Goal: Task Accomplishment & Management: Complete application form

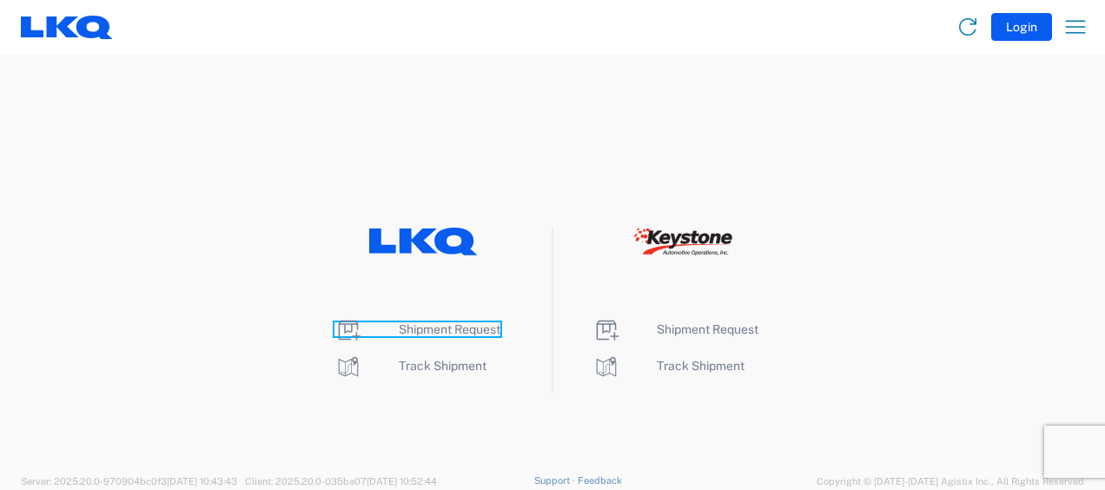
click at [477, 327] on span "Shipment Request" at bounding box center [450, 329] width 102 height 14
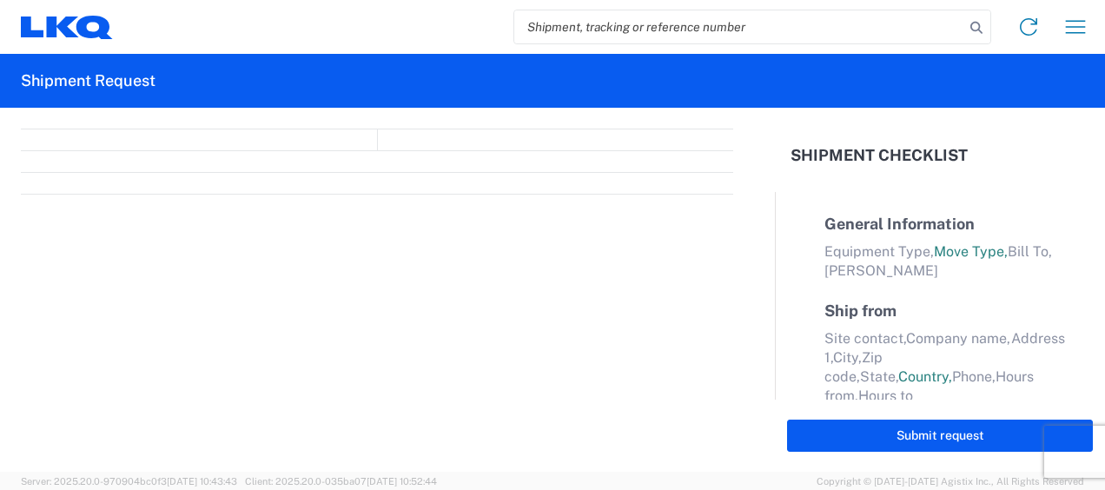
select select "FULL"
select select "LBS"
select select "IN"
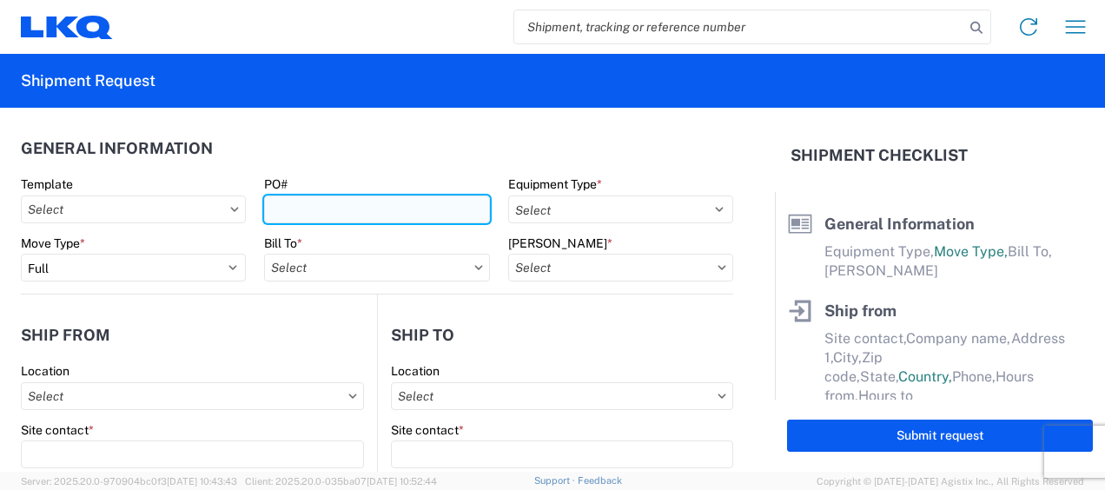
click at [357, 219] on input "PO#" at bounding box center [376, 209] width 225 height 28
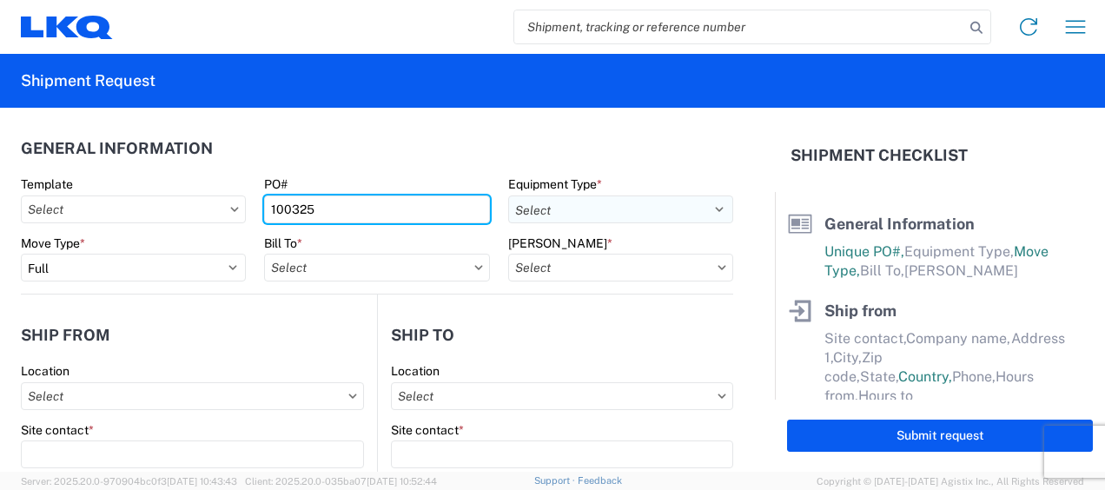
type input "100325"
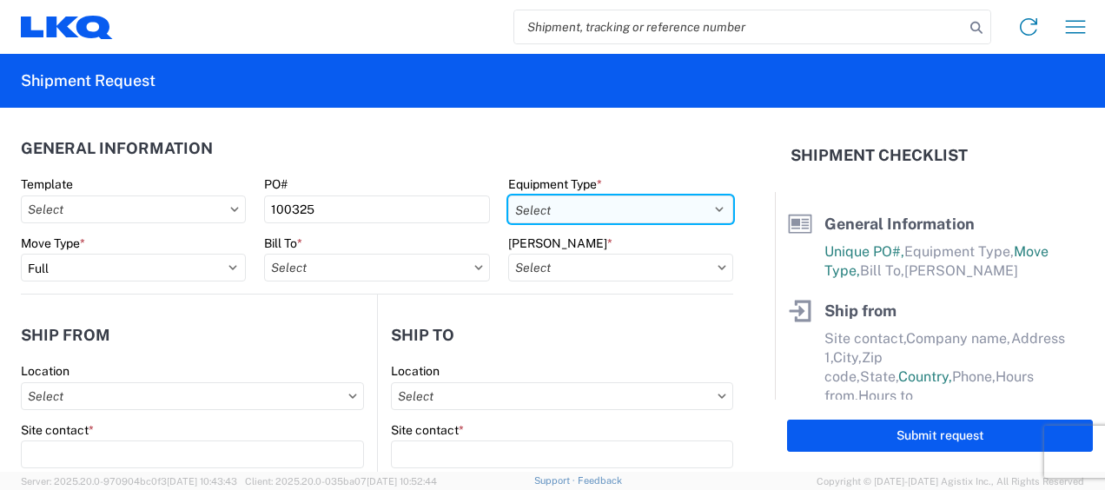
click at [542, 213] on select "Select 53’ Dry Van Flatbed Dropdeck (van) Lowboy (flatbed) Rail" at bounding box center [620, 209] width 225 height 28
select select "STDV"
click at [508, 195] on select "Select 53’ Dry Van Flatbed Dropdeck (van) Lowboy (flatbed) Rail" at bounding box center [620, 209] width 225 height 28
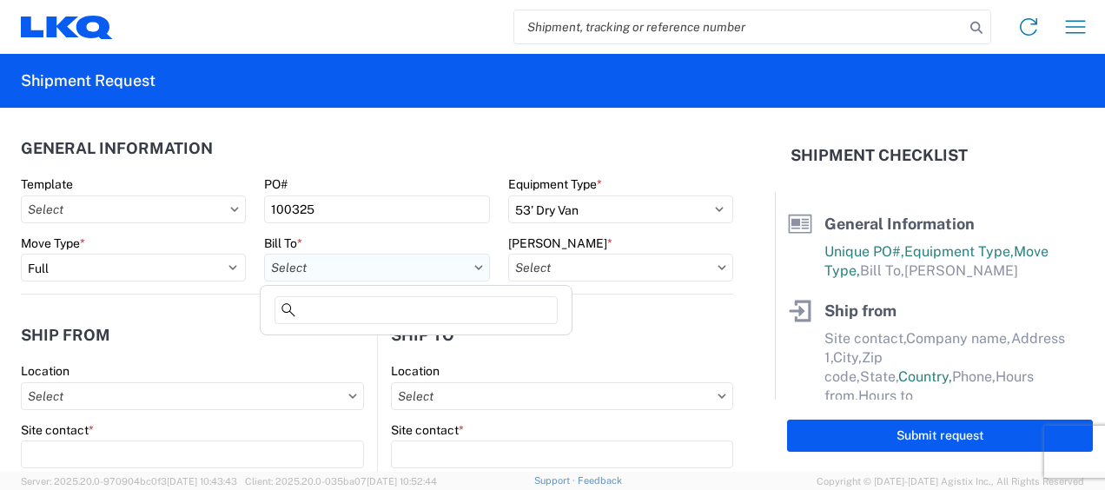
click at [316, 267] on input "text" at bounding box center [376, 268] width 225 height 28
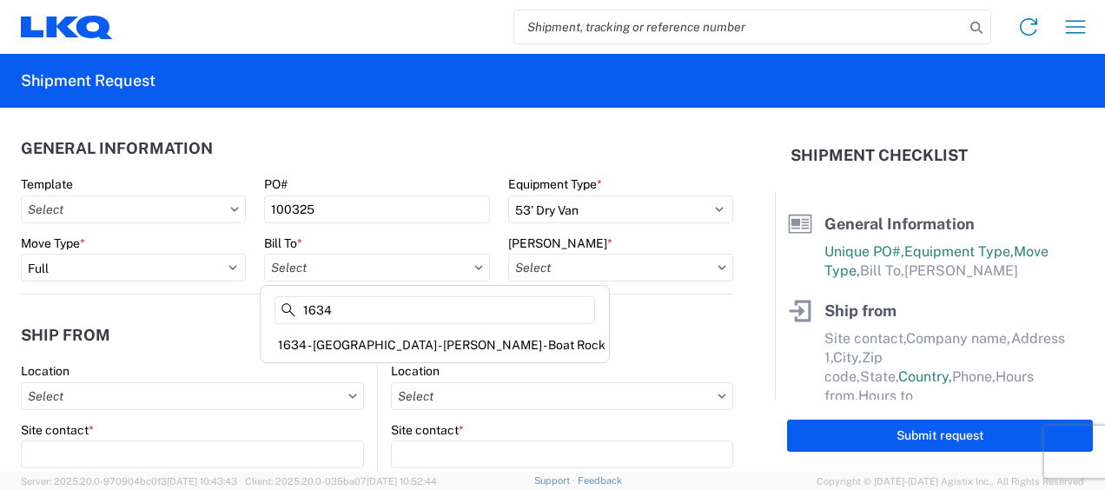
type input "1634"
click at [312, 340] on div "1634 - [GEOGRAPHIC_DATA] - [PERSON_NAME] - Boat Rock" at bounding box center [434, 345] width 341 height 28
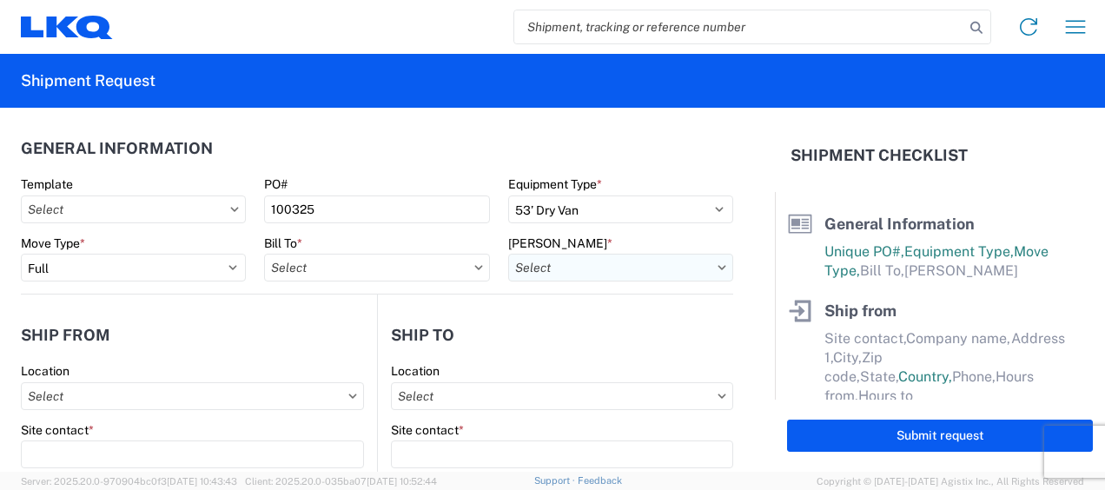
type input "1634 - [GEOGRAPHIC_DATA] - [PERSON_NAME] - Boat Rock"
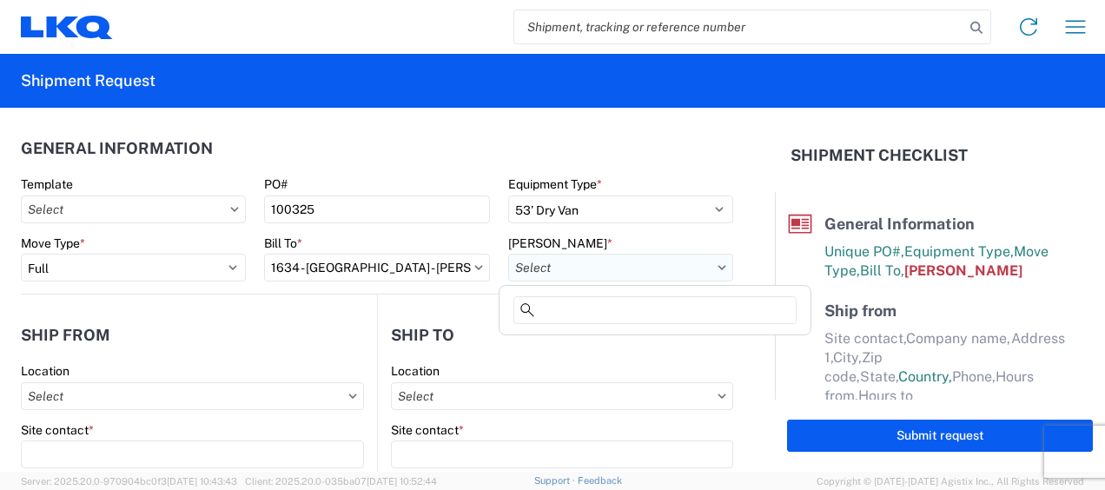
click at [582, 271] on input "text" at bounding box center [620, 268] width 225 height 28
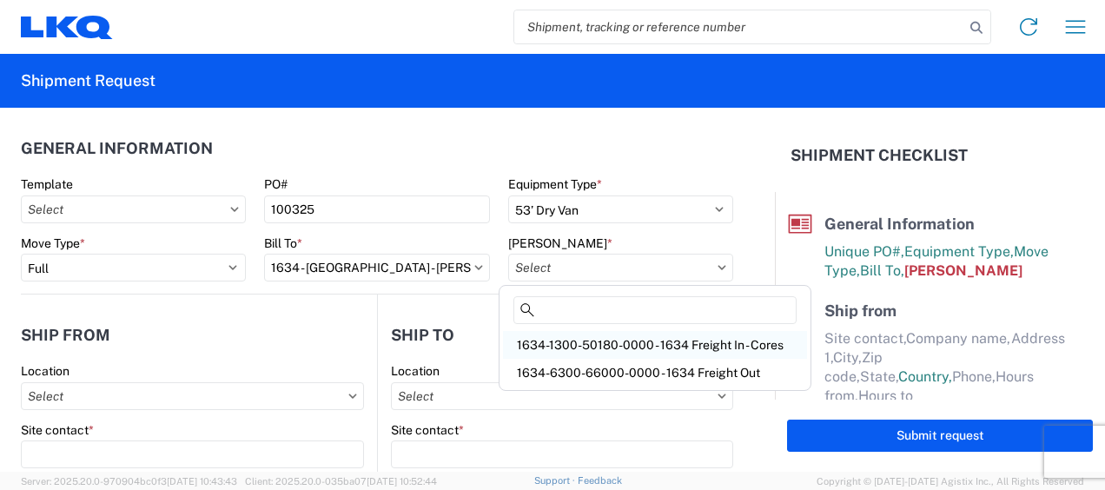
click at [575, 344] on div "1634-1300-50180-0000 - 1634 Freight In - Cores" at bounding box center [655, 345] width 304 height 28
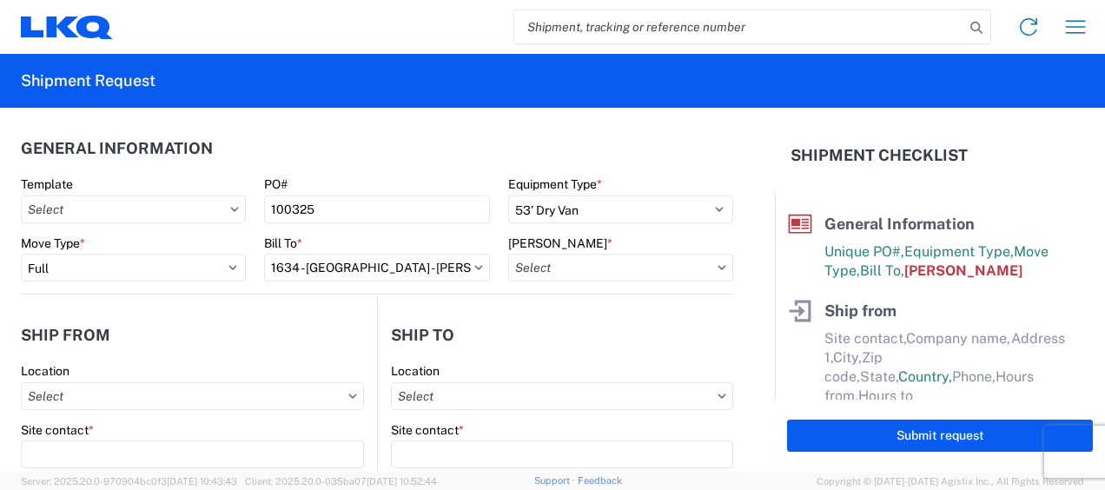
type input "1634-1300-50180-0000 - 1634 Freight In - Cores"
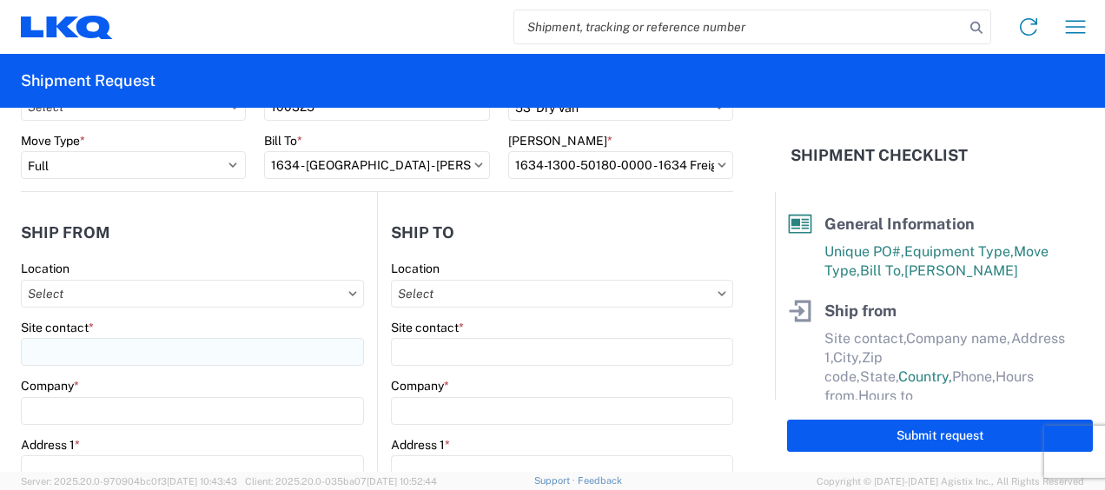
scroll to position [144, 0]
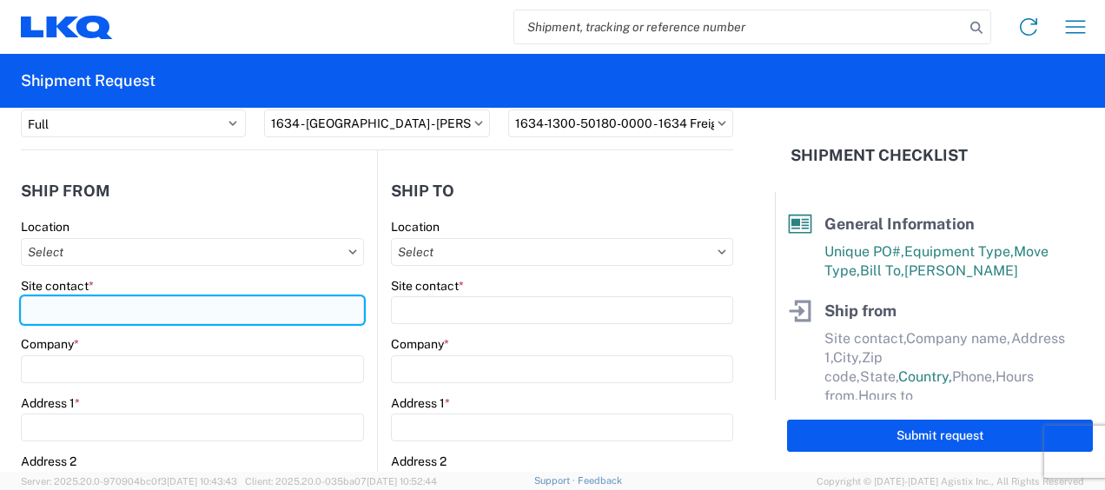
click at [64, 309] on input "Site contact *" at bounding box center [192, 310] width 343 height 28
type input "[PERSON_NAME]"
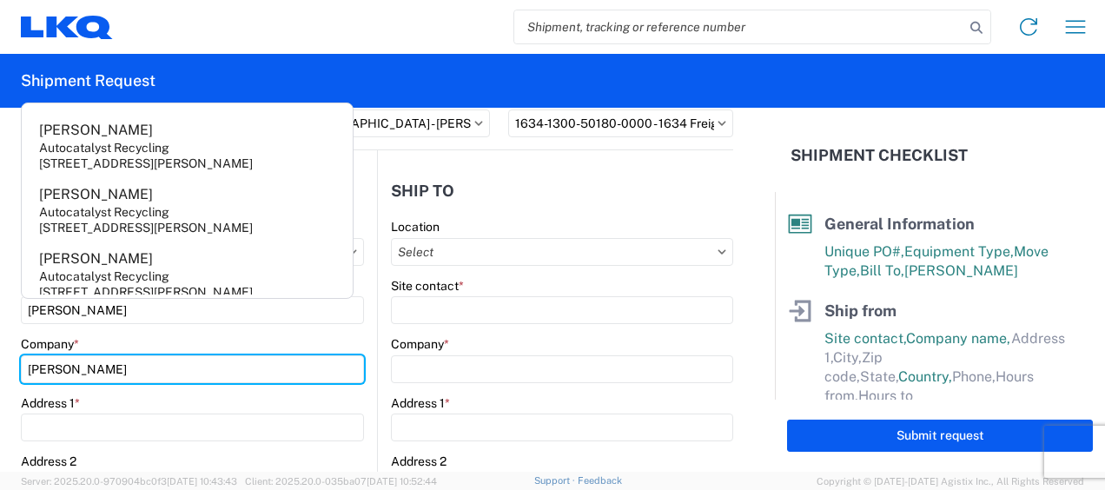
type input "[PERSON_NAME]"
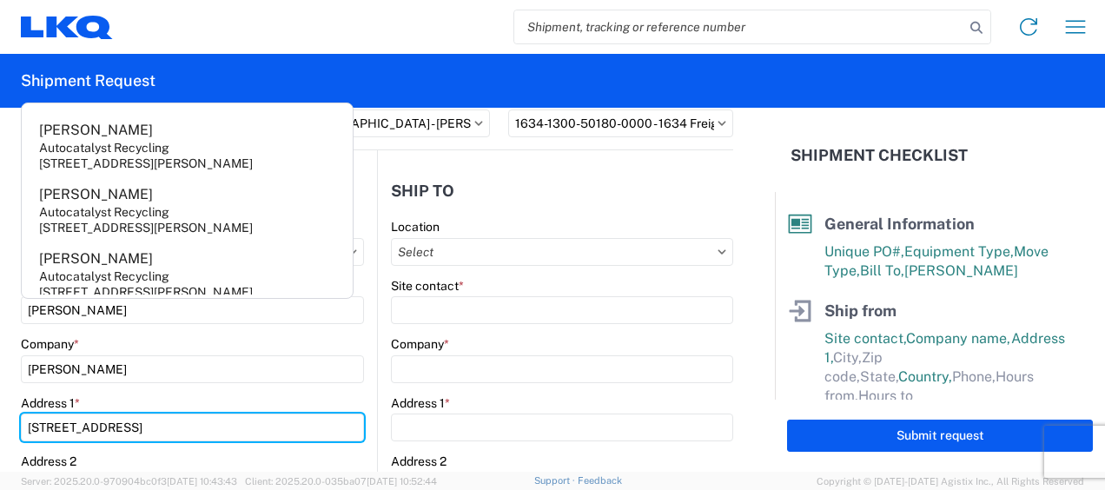
type input "[STREET_ADDRESS]"
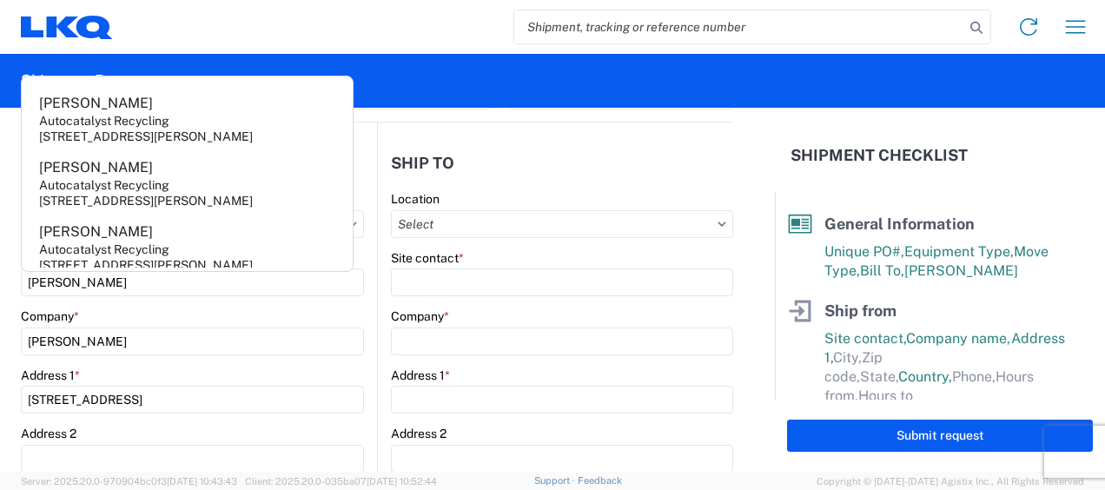
scroll to position [399, 0]
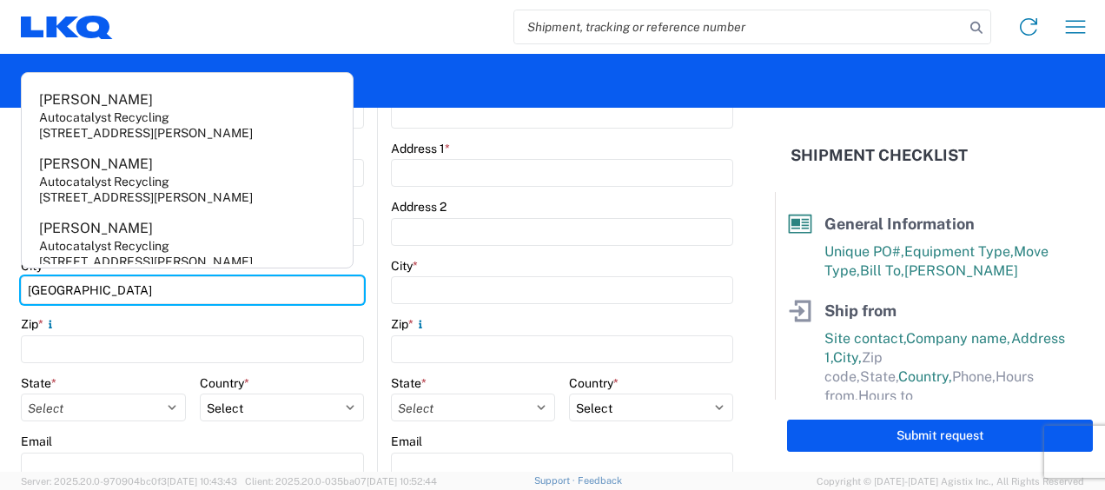
type input "[GEOGRAPHIC_DATA]"
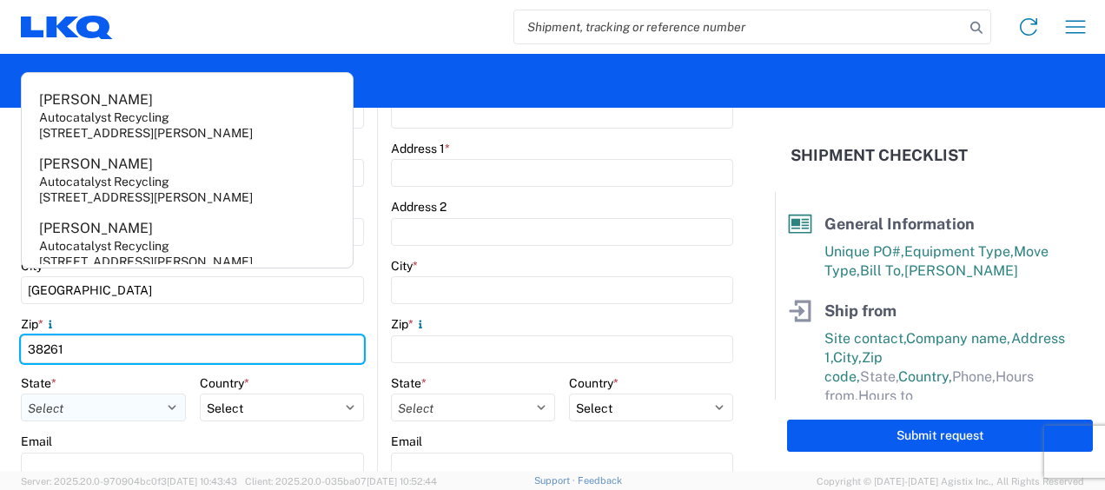
type input "38261"
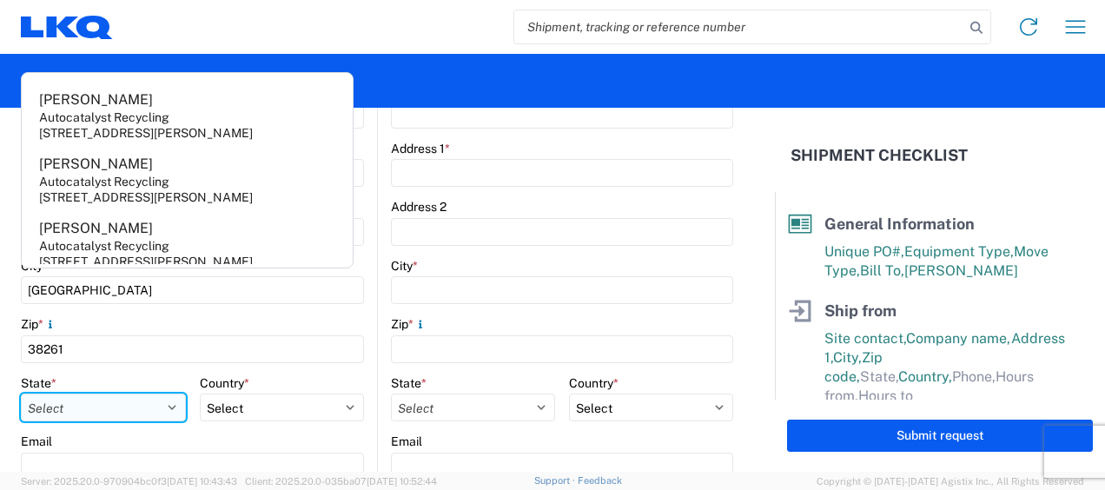
click at [132, 399] on select "Select [US_STATE] [US_STATE] [US_STATE] [US_STATE] Armed Forces Americas Armed …" at bounding box center [103, 407] width 165 height 28
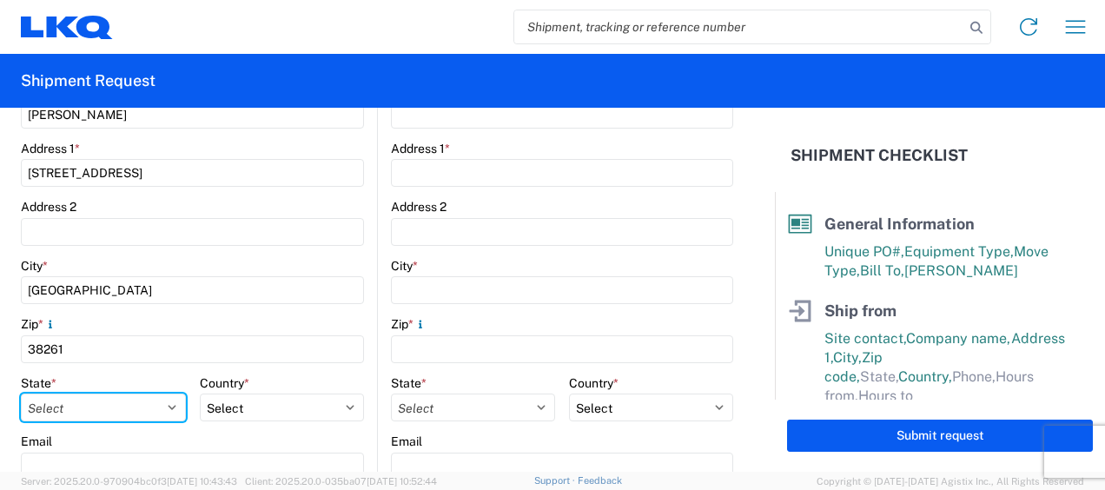
select select "TN"
click at [21, 393] on select "Select [US_STATE] [US_STATE] [US_STATE] [US_STATE] Armed Forces Americas Armed …" at bounding box center [103, 407] width 165 height 28
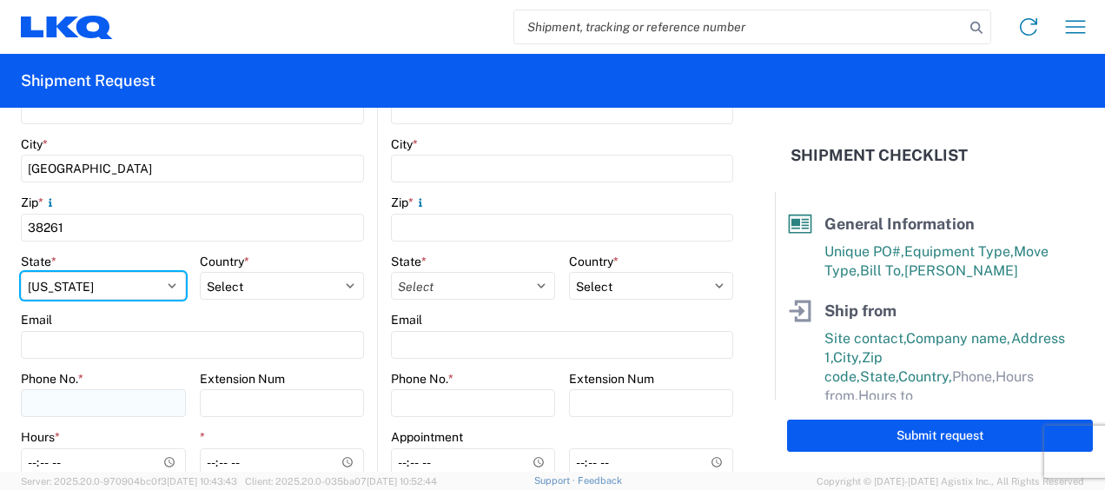
scroll to position [544, 0]
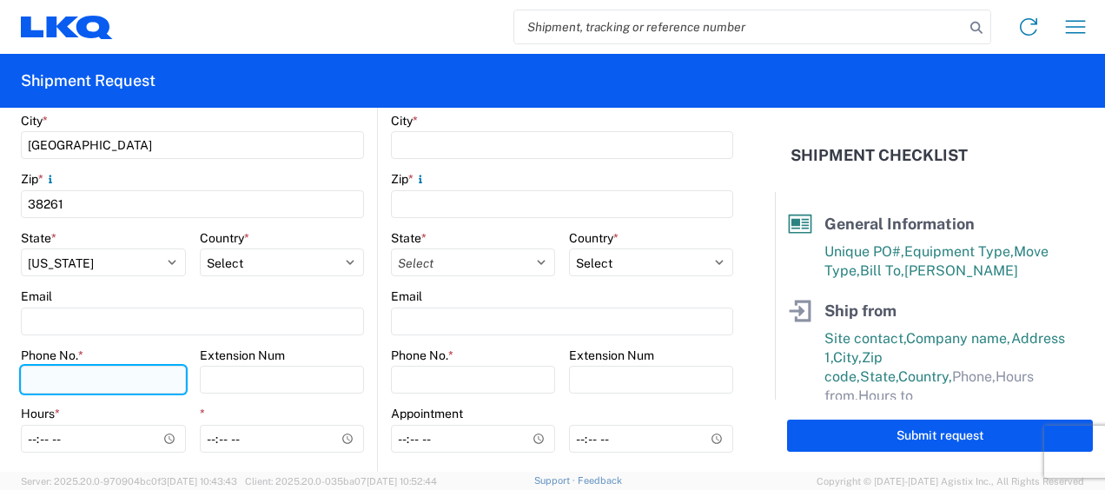
click at [113, 380] on input "Phone No. *" at bounding box center [103, 380] width 165 height 28
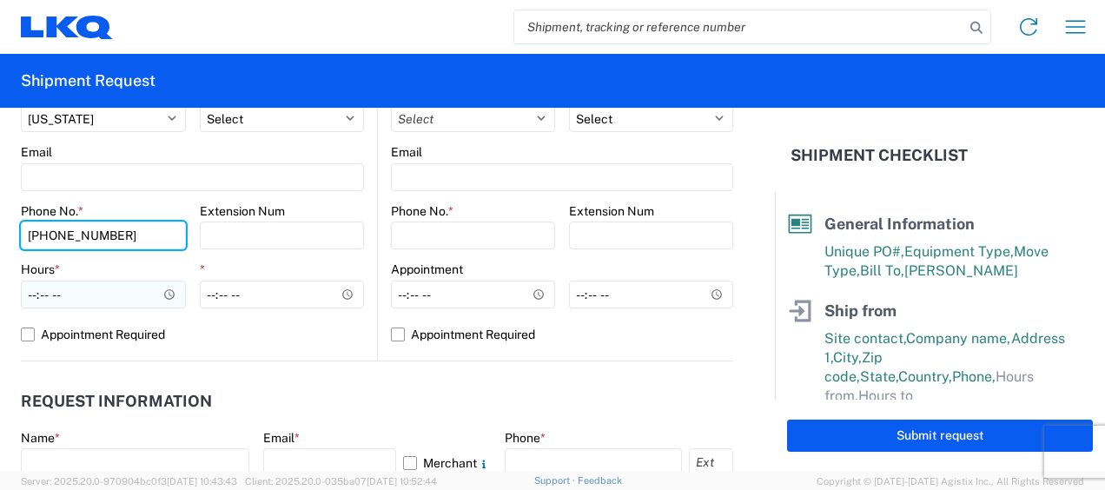
type input "[PHONE_NUMBER]"
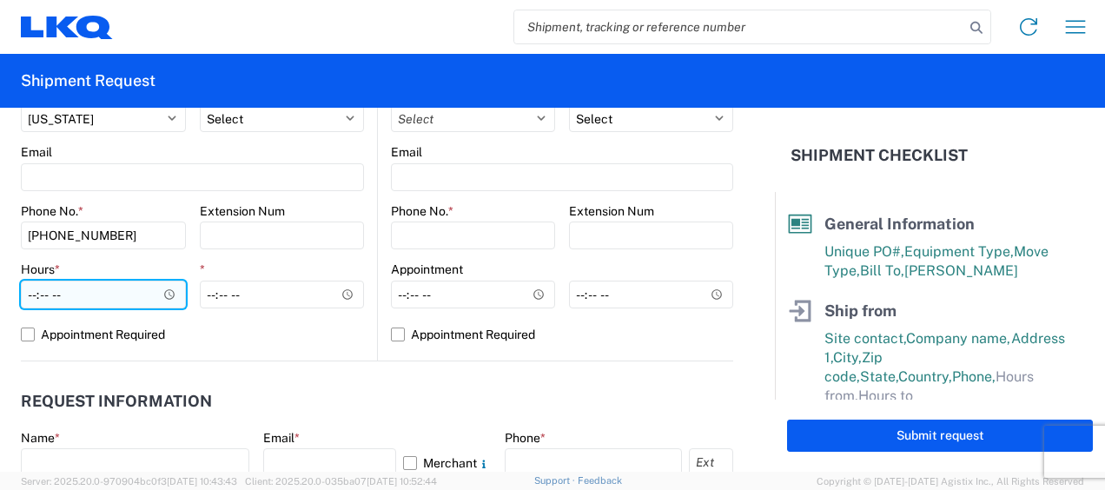
click at [35, 299] on input "Hours *" at bounding box center [103, 294] width 165 height 28
type input "08:00"
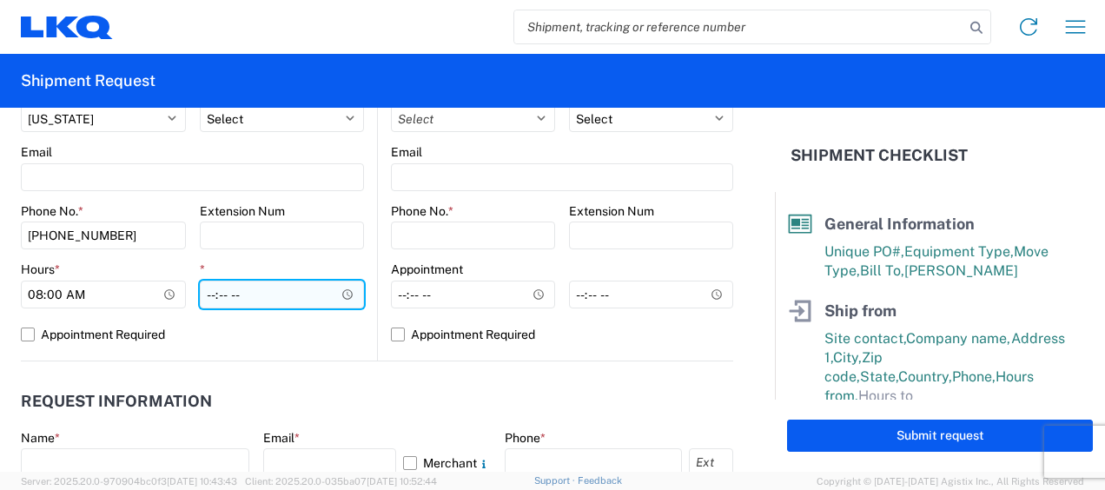
click at [207, 288] on input "*" at bounding box center [282, 294] width 165 height 28
type input "16:00"
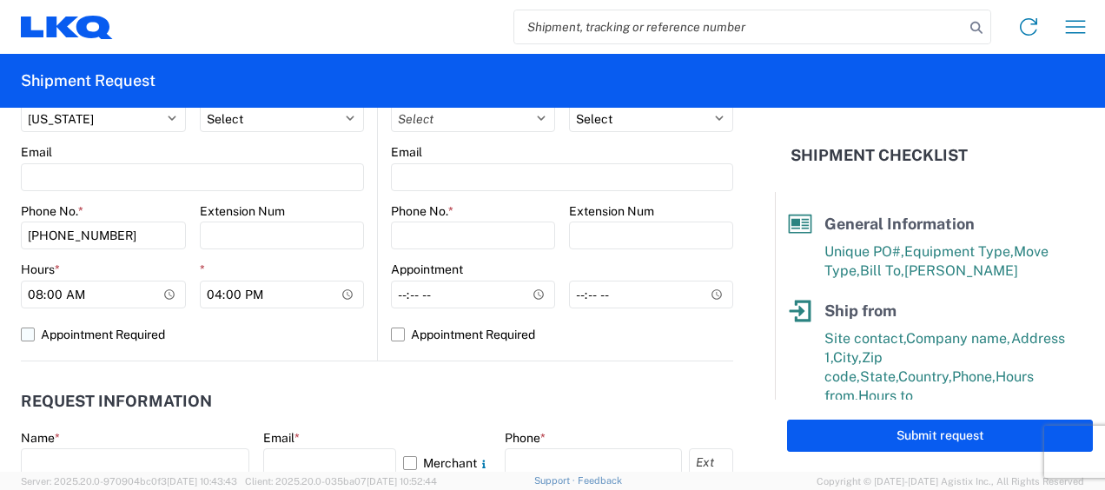
click at [255, 340] on label "Appointment Required" at bounding box center [192, 334] width 343 height 28
click at [0, 0] on input "Appointment Required" at bounding box center [0, 0] width 0 height 0
select select "US"
click at [311, 334] on label "Appointment Required" at bounding box center [192, 334] width 343 height 28
click at [0, 0] on input "Appointment Required" at bounding box center [0, 0] width 0 height 0
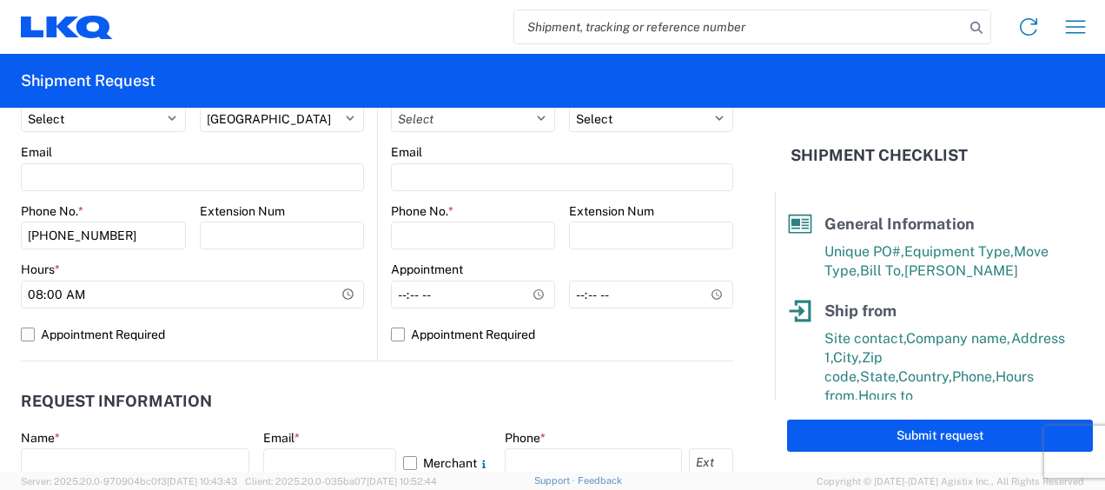
select select "US"
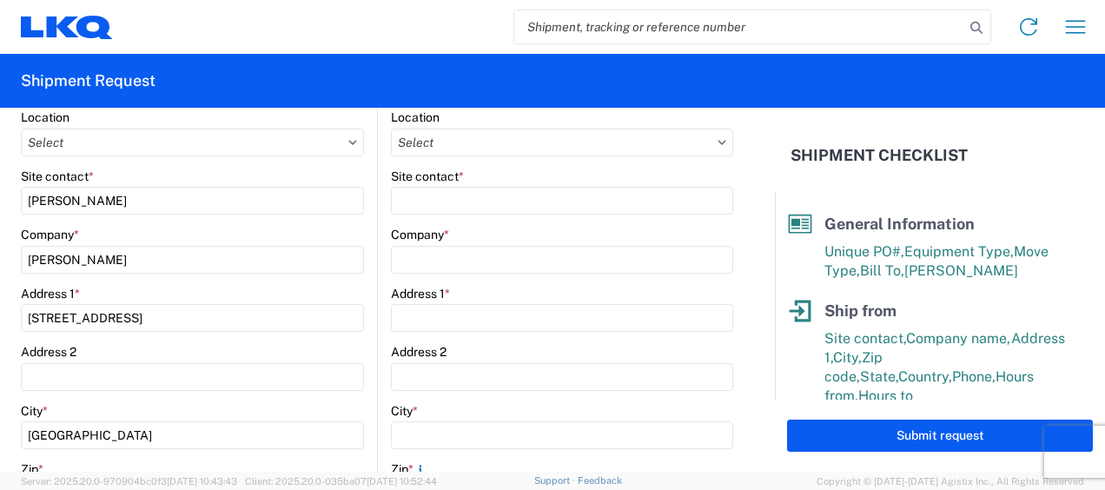
scroll to position [109, 0]
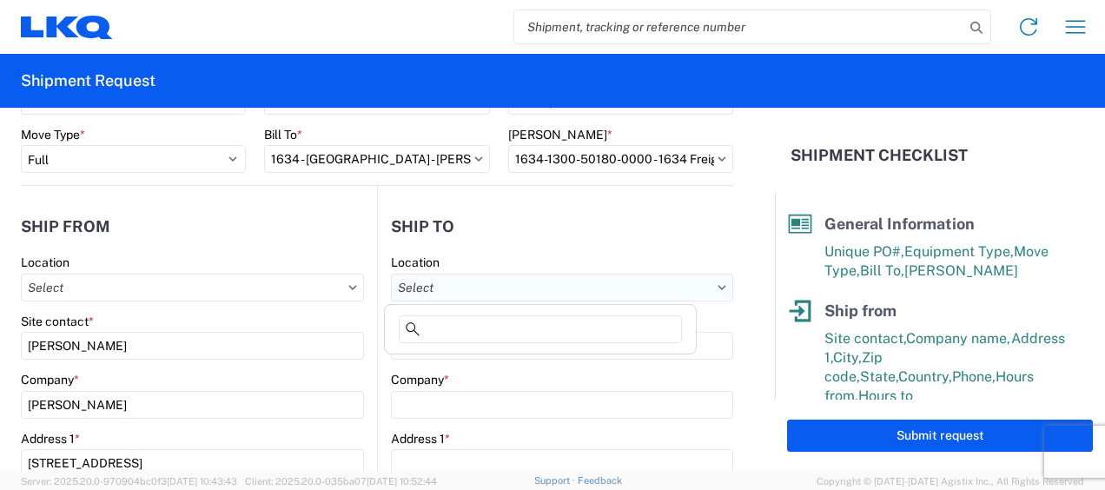
click at [447, 298] on input "text" at bounding box center [562, 288] width 342 height 28
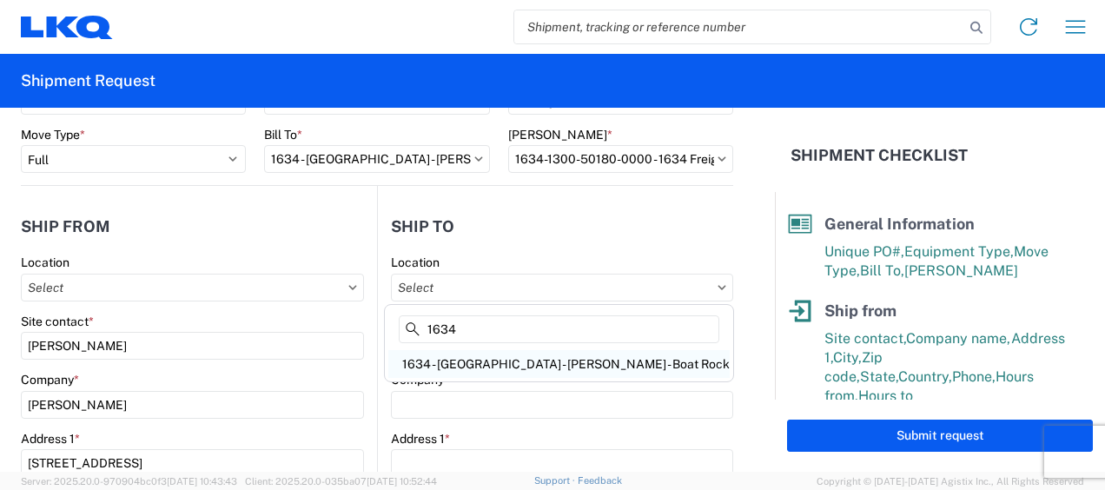
type input "1634"
click at [494, 365] on div "1634 - [GEOGRAPHIC_DATA] - [PERSON_NAME] - Boat Rock" at bounding box center [558, 364] width 341 height 28
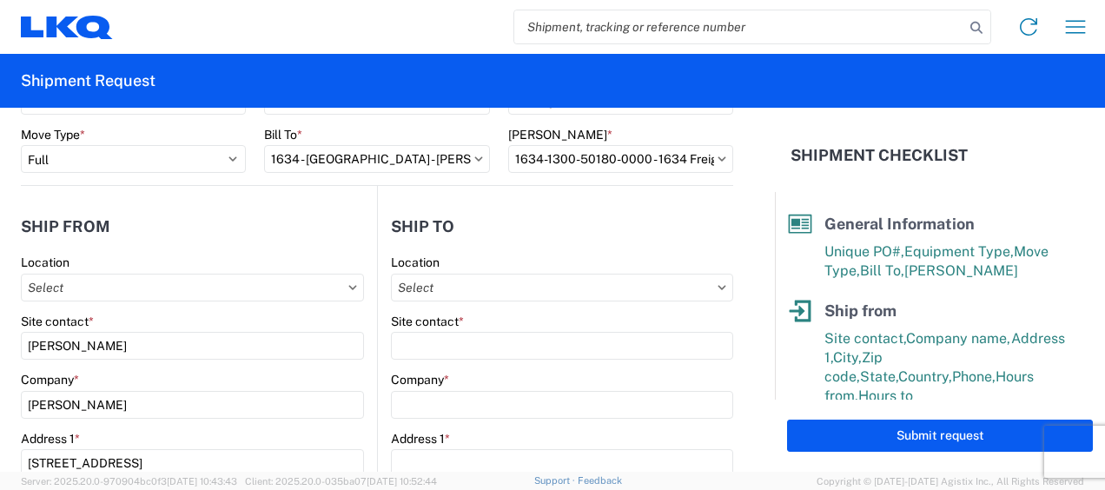
type input "1634 - [GEOGRAPHIC_DATA] - [PERSON_NAME] - Boat Rock"
type input "LKQ Corporation"
type input "[STREET_ADDRESS]"
type input "[GEOGRAPHIC_DATA]"
type input "30336"
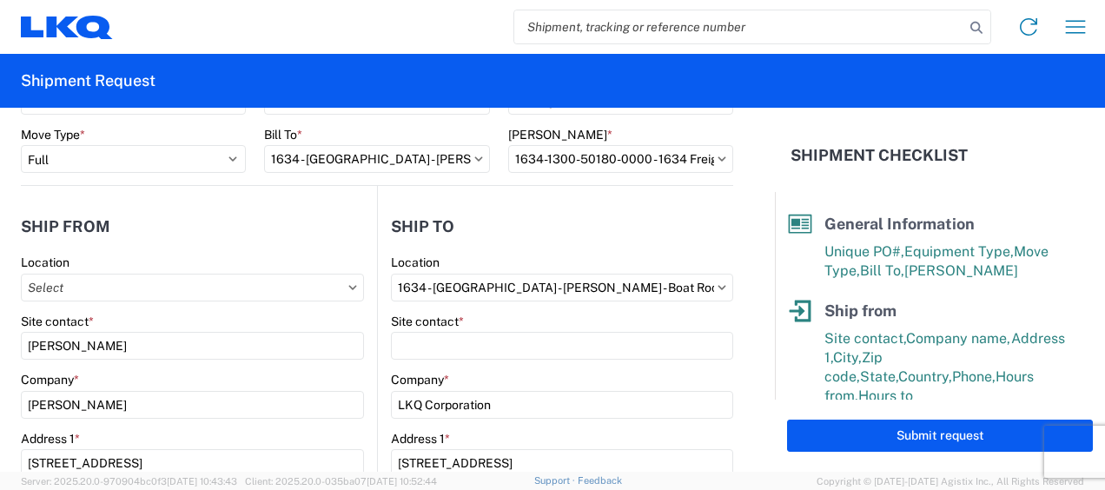
select select "US"
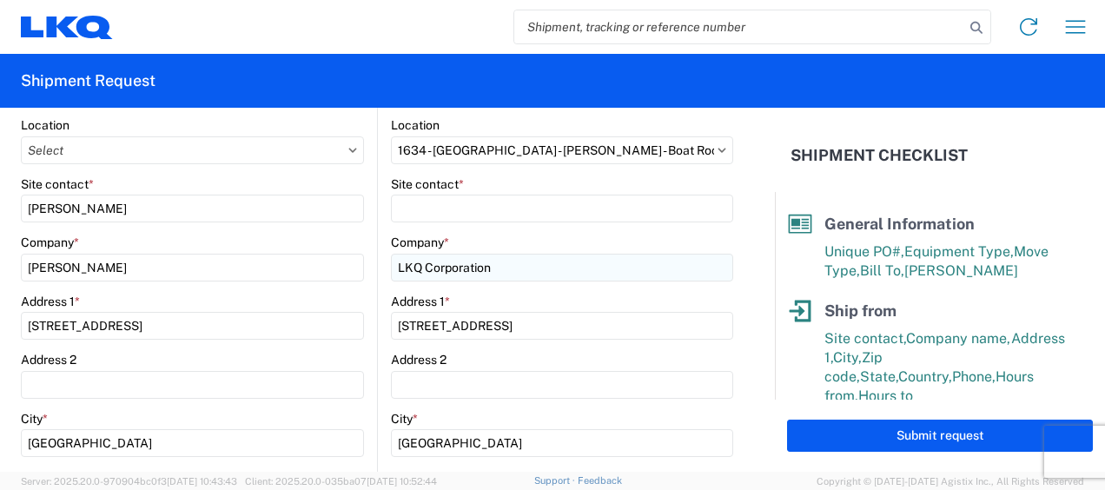
scroll to position [254, 0]
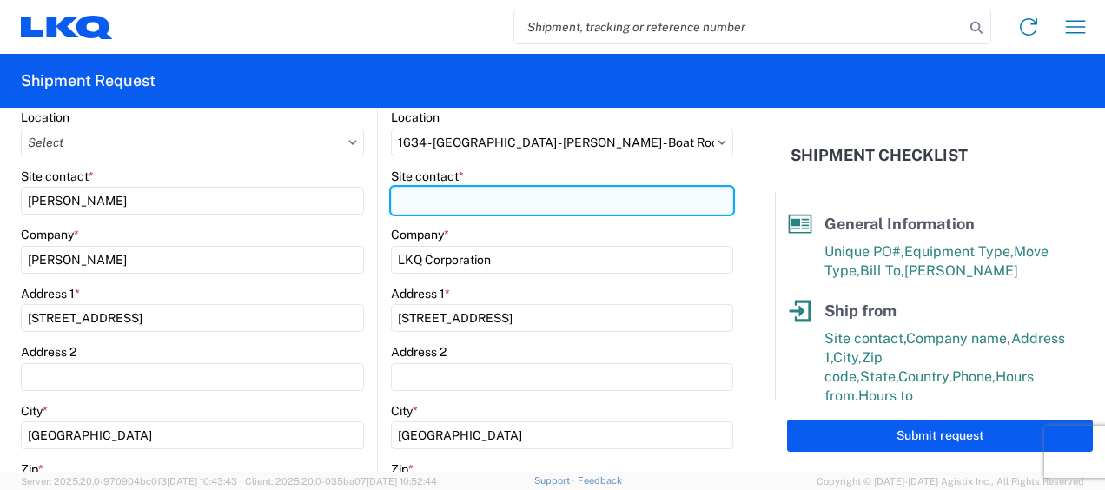
click at [446, 203] on input "Site contact *" at bounding box center [562, 201] width 342 height 28
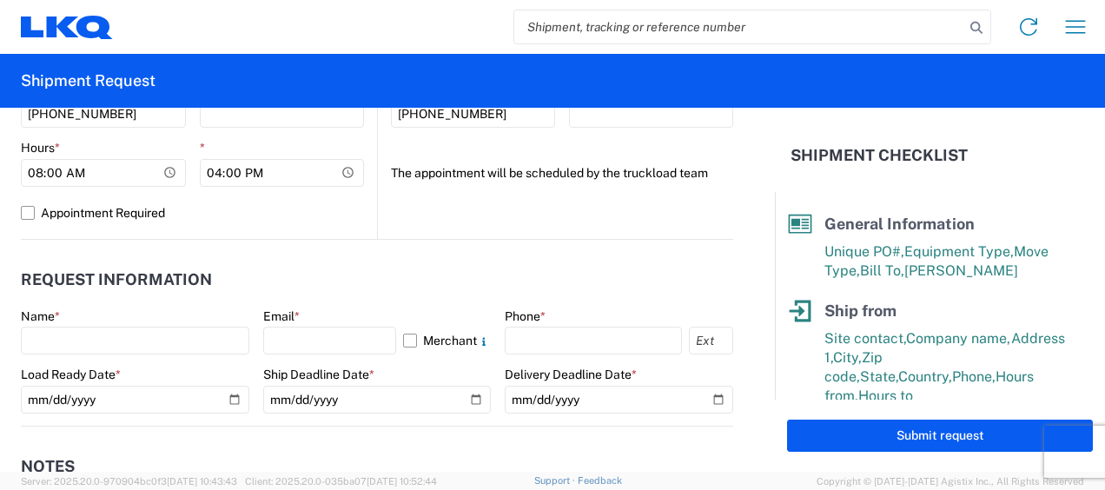
scroll to position [832, 0]
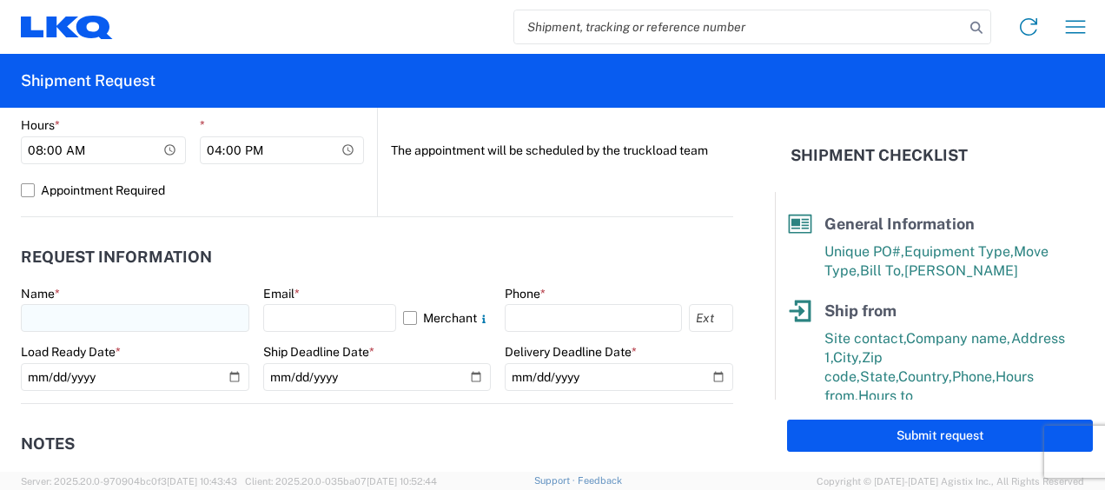
type input "[PERSON_NAME]"
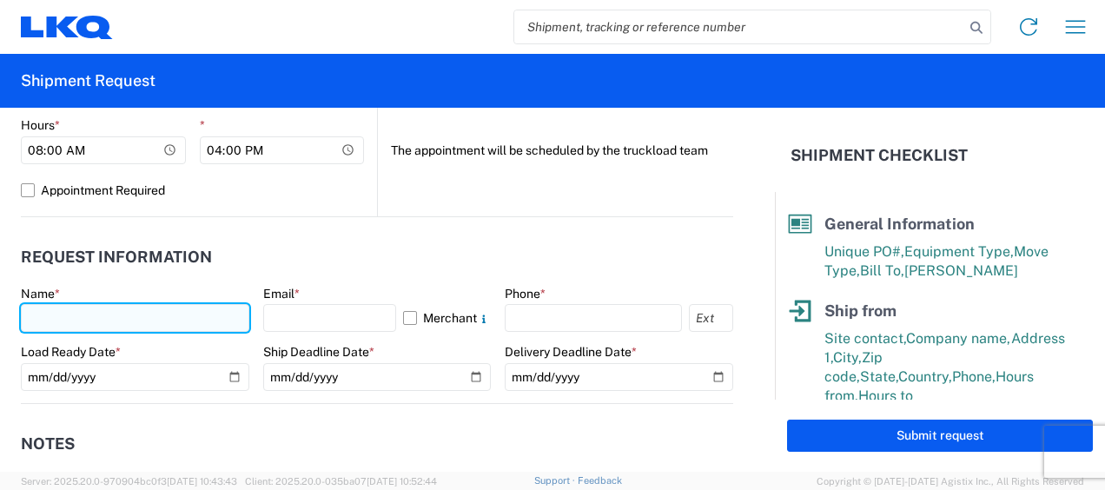
click at [113, 314] on input "text" at bounding box center [135, 318] width 228 height 28
type input "[PERSON_NAME]"
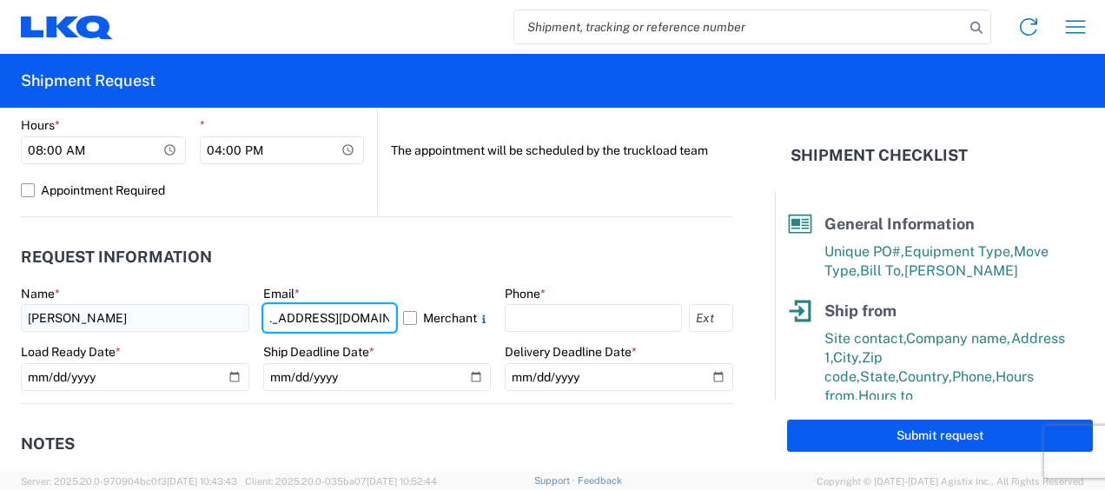
scroll to position [0, 49]
type input "[EMAIL_ADDRESS][DOMAIN_NAME]"
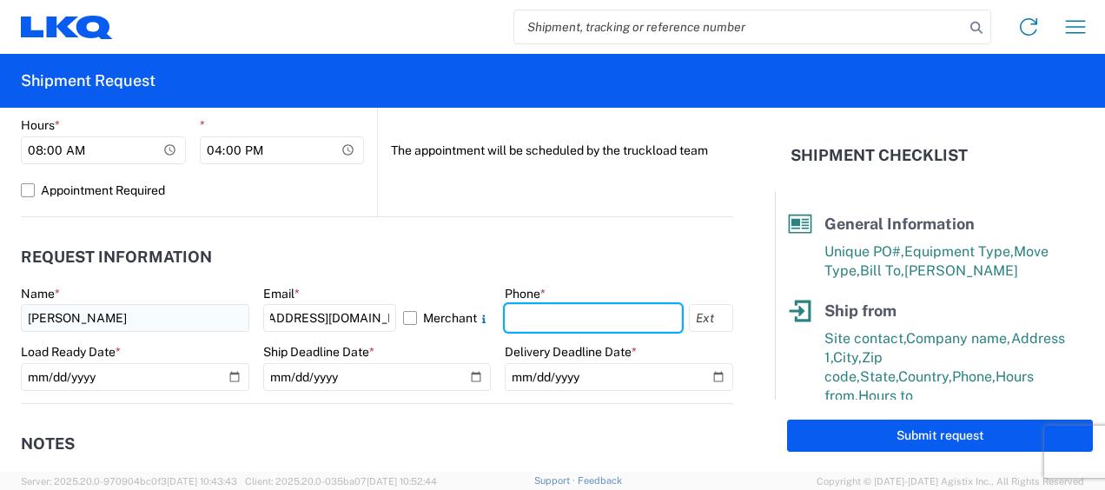
scroll to position [0, 0]
type input "6783998501"
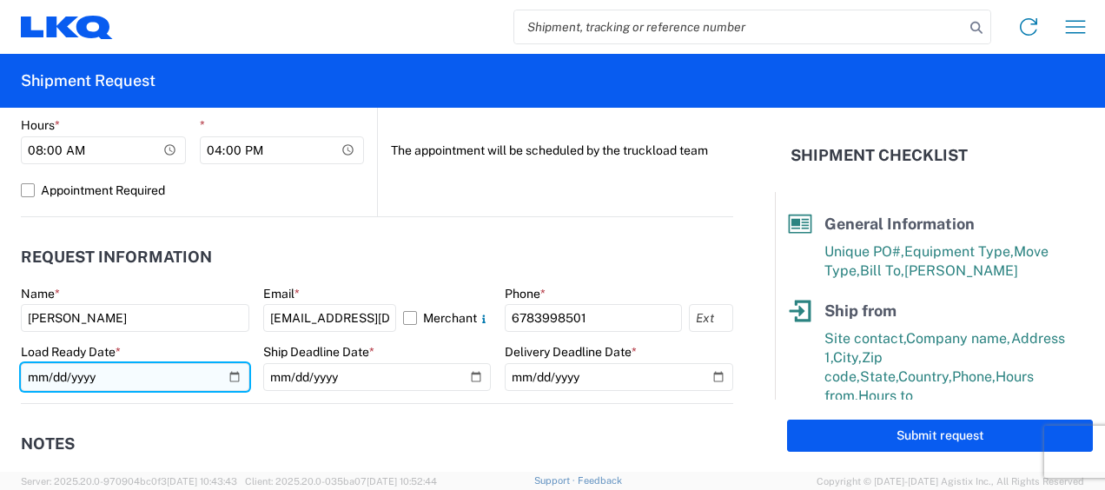
click at [231, 374] on input "date" at bounding box center [135, 377] width 228 height 28
type input "[DATE]"
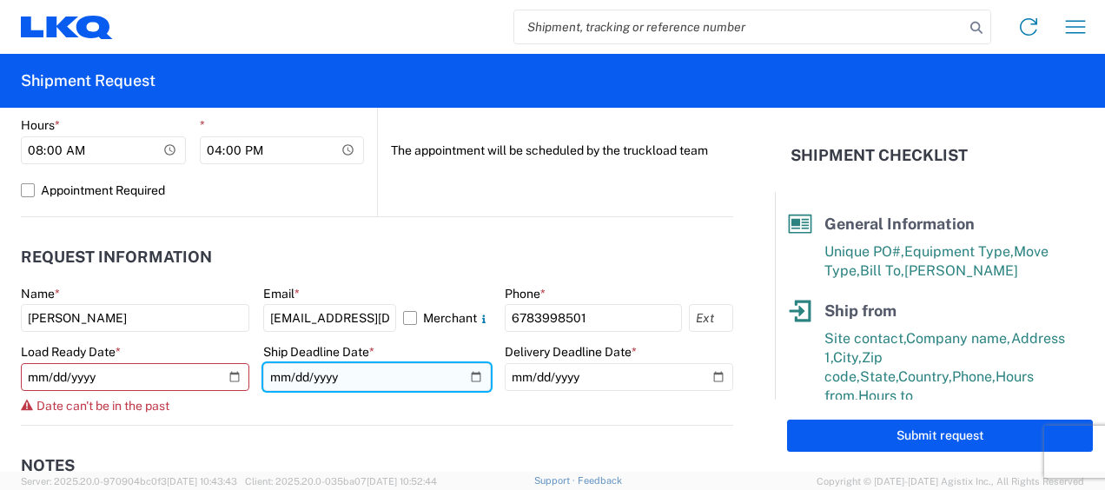
click at [462, 379] on input "date" at bounding box center [377, 377] width 228 height 28
type input "[DATE]"
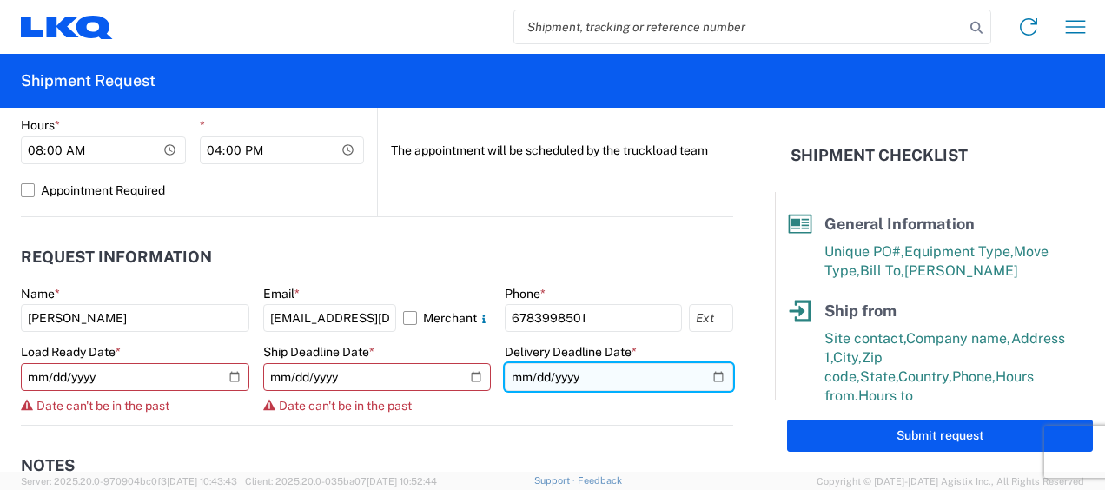
click at [708, 373] on input "date" at bounding box center [619, 377] width 228 height 28
type input "[DATE]"
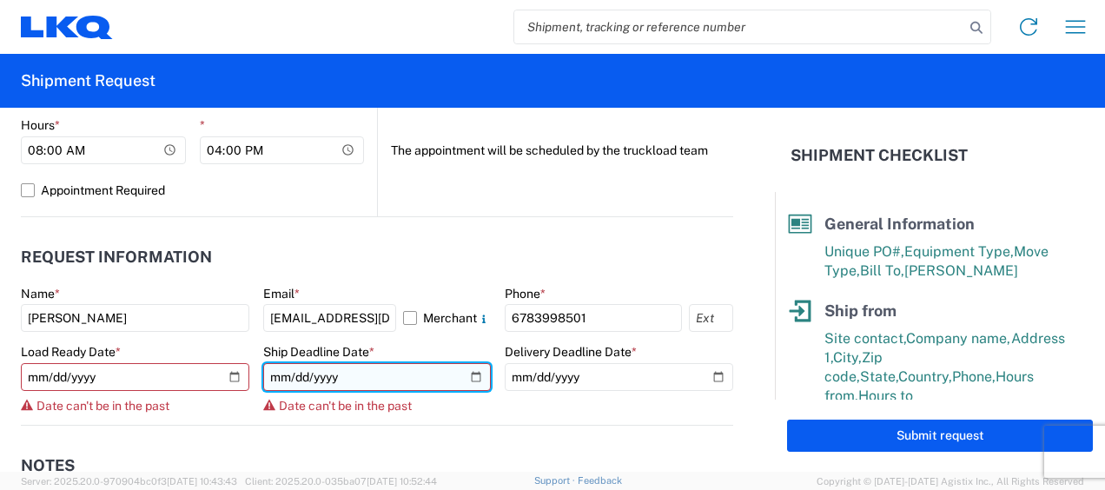
click at [469, 376] on input "[DATE]" at bounding box center [377, 377] width 228 height 28
type input "[DATE]"
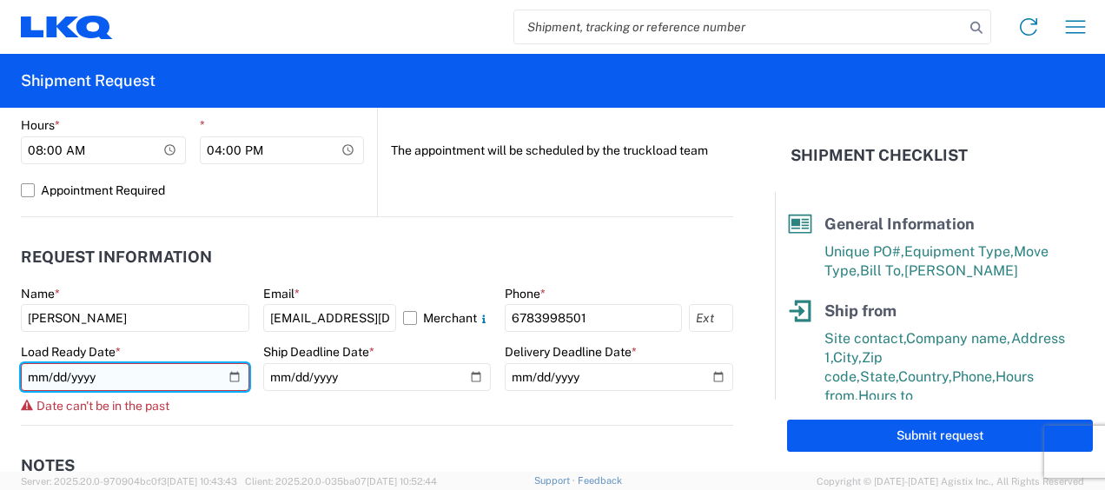
click at [231, 374] on input "[DATE]" at bounding box center [135, 377] width 228 height 28
type input "[DATE]"
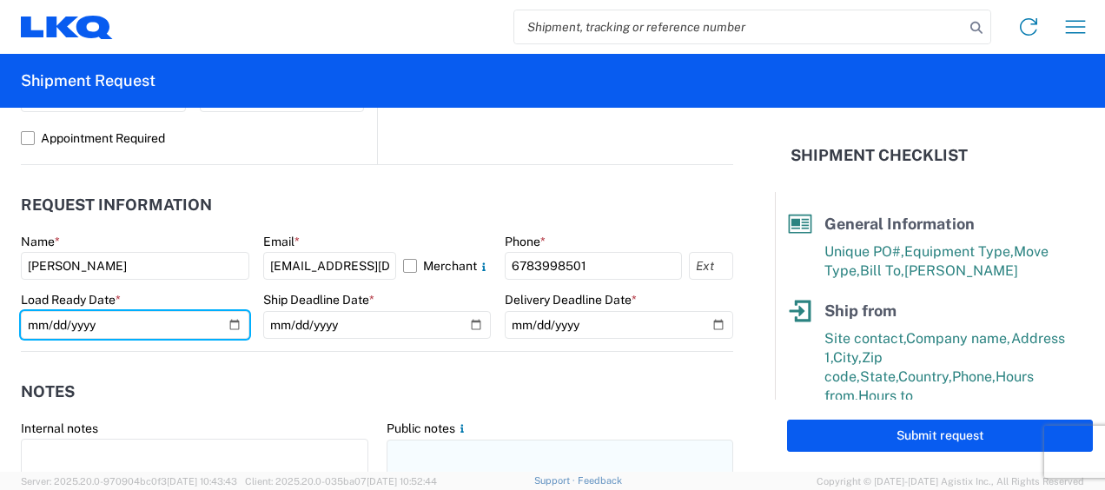
scroll to position [977, 0]
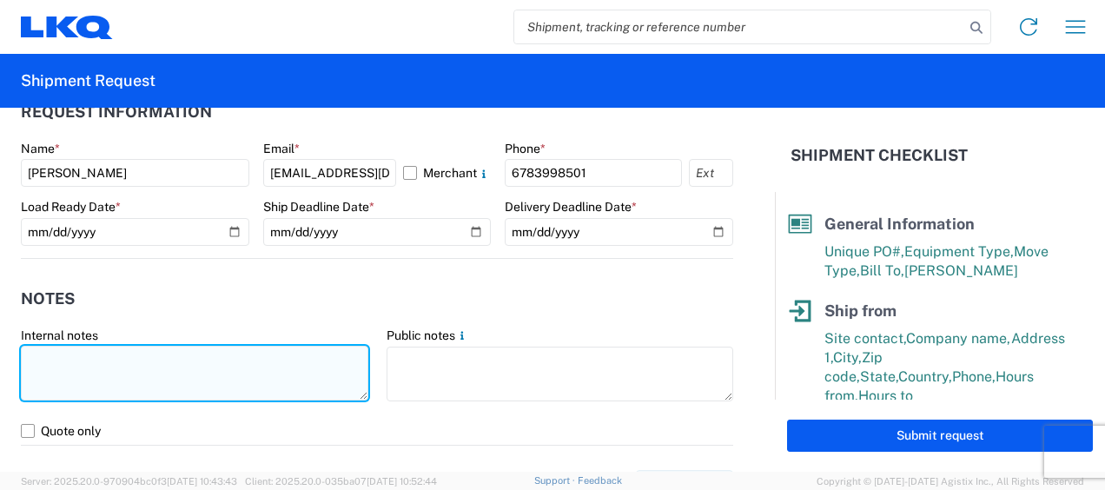
click at [123, 354] on textarea at bounding box center [194, 373] width 347 height 55
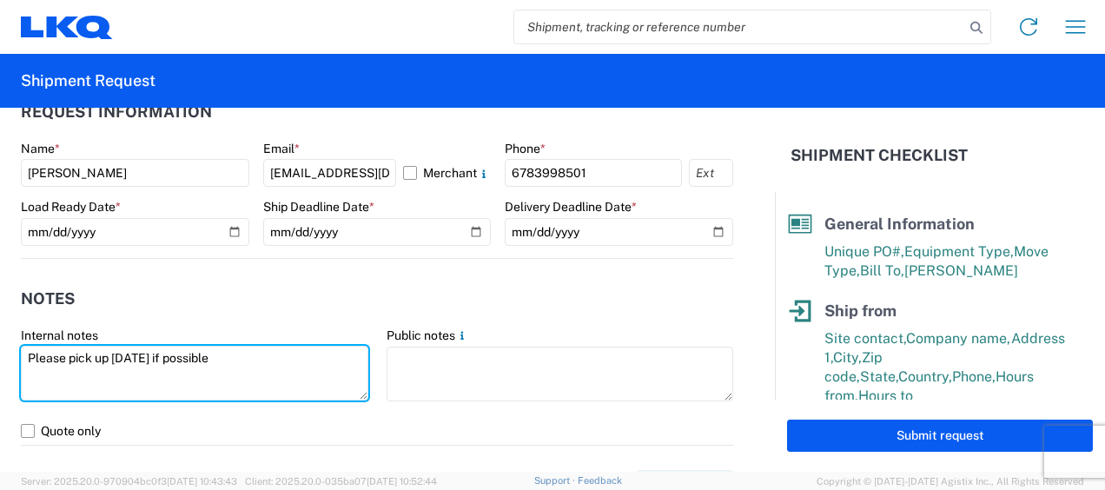
drag, startPoint x: 219, startPoint y: 356, endPoint x: -3, endPoint y: 313, distance: 226.3
click at [0, 313] on html "Home Shipment request Shipment tracking Shipment Request General Information Te…" at bounding box center [552, 245] width 1105 height 490
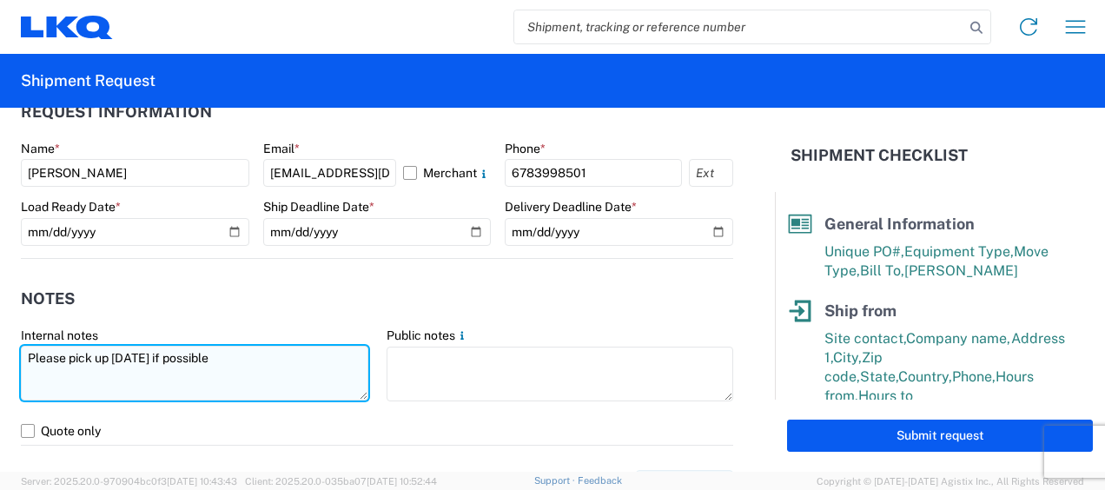
click at [230, 359] on textarea "Please pick up [DATE] if possible" at bounding box center [194, 373] width 347 height 55
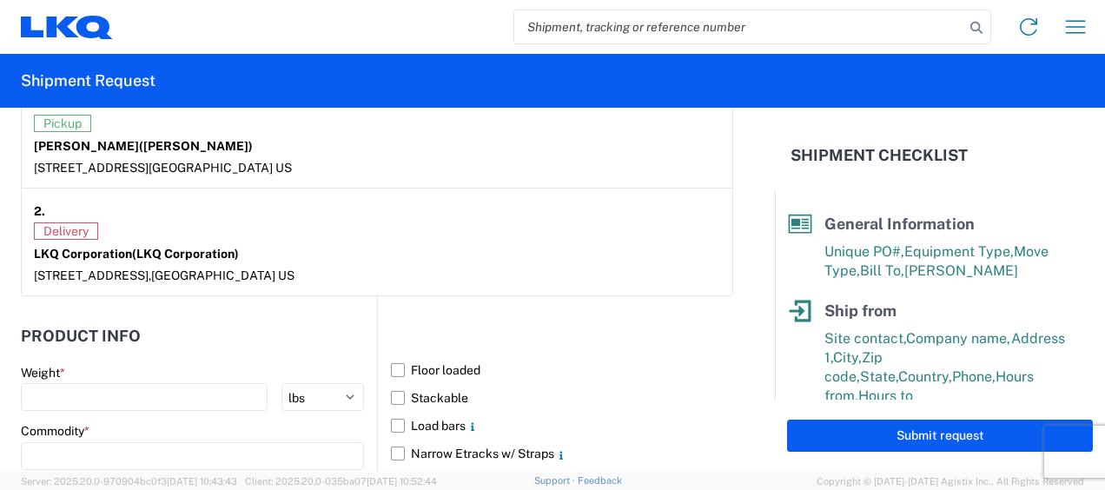
scroll to position [1556, 0]
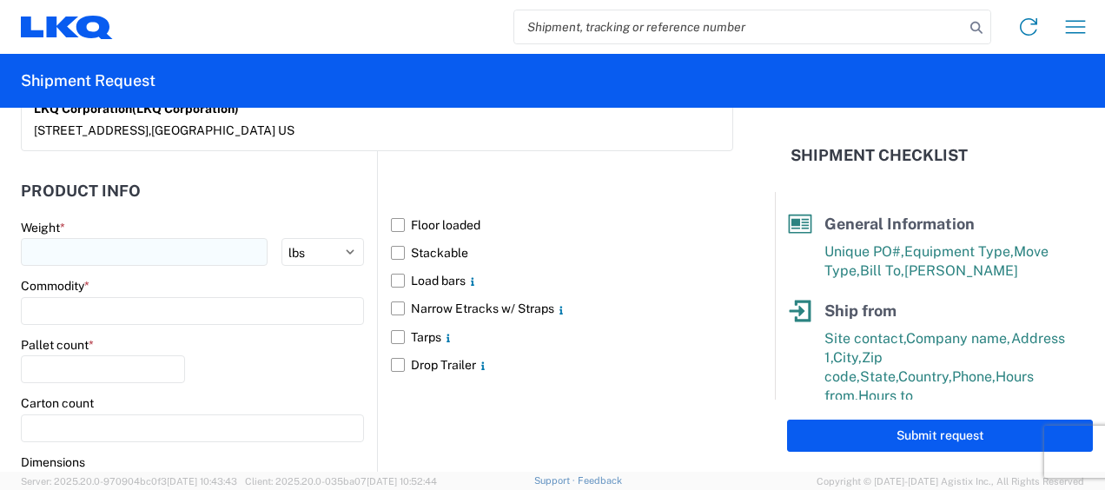
type textarea "Please pick up [DATE] if possible."
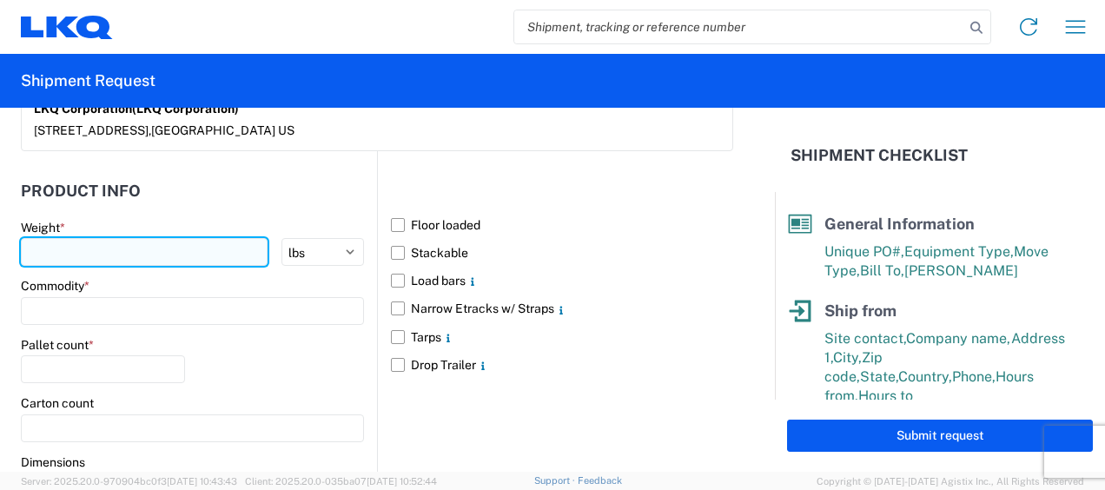
click at [149, 247] on input "number" at bounding box center [144, 252] width 247 height 28
type input "40000"
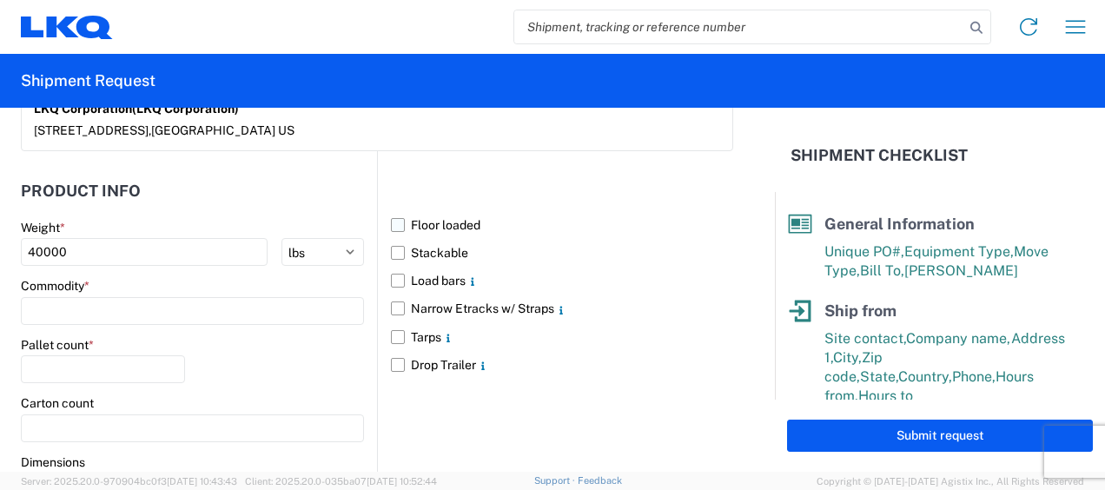
click at [391, 224] on label "Floor loaded" at bounding box center [562, 225] width 342 height 28
click at [0, 0] on input "Floor loaded" at bounding box center [0, 0] width 0 height 0
click at [113, 300] on input at bounding box center [192, 311] width 343 height 28
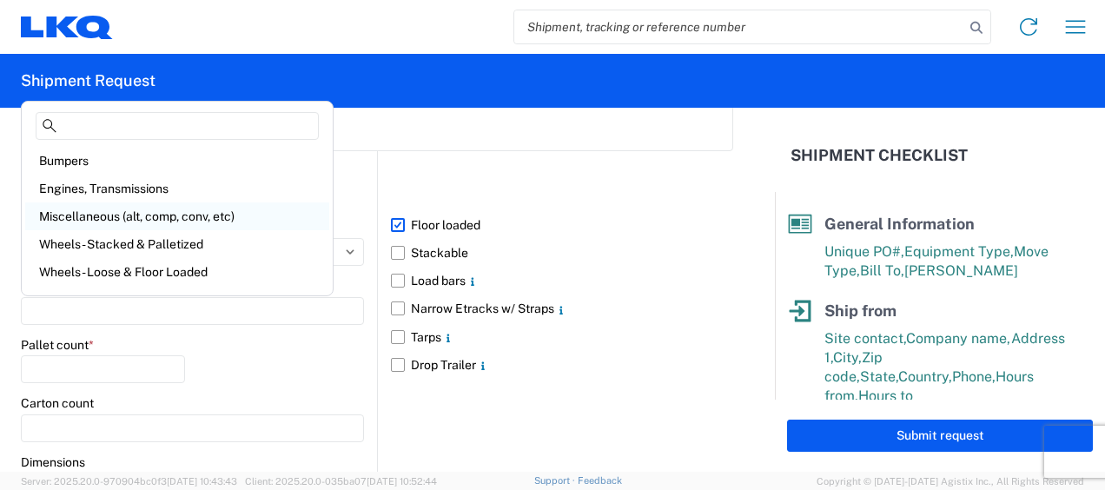
click at [142, 219] on div "Miscellaneous (alt, comp, conv, etc)" at bounding box center [177, 216] width 304 height 28
type input "Miscellaneous (alt, comp, conv, etc)"
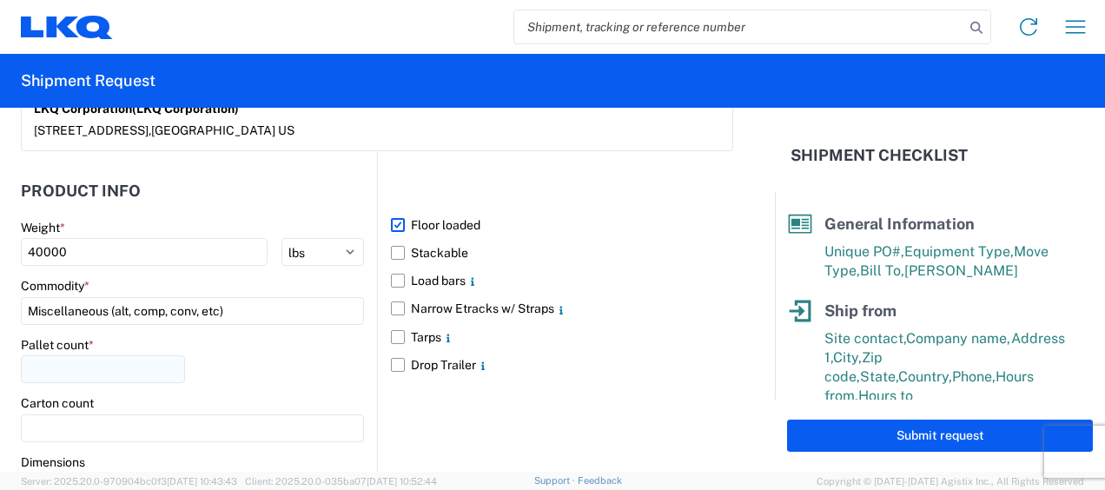
scroll to position [1700, 0]
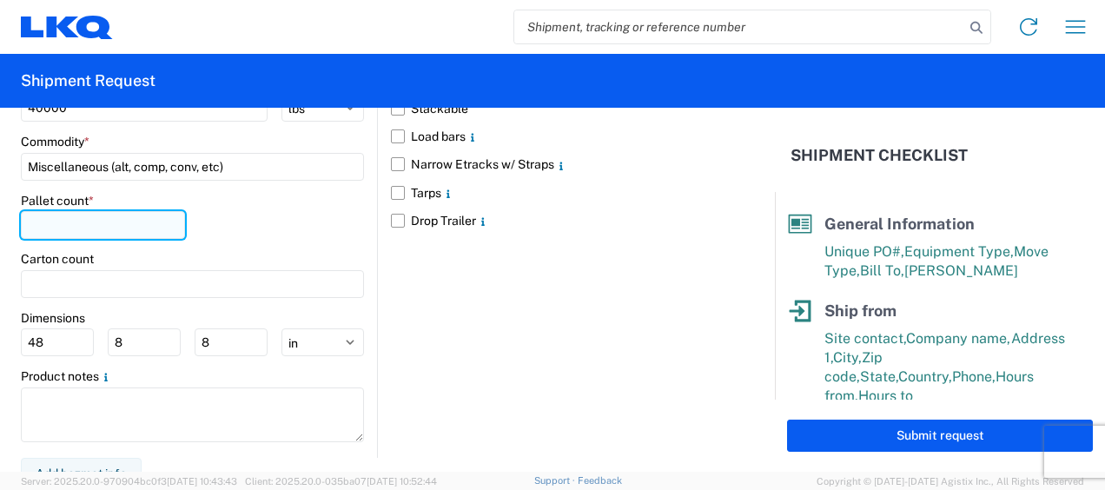
click at [97, 213] on input "number" at bounding box center [103, 225] width 164 height 28
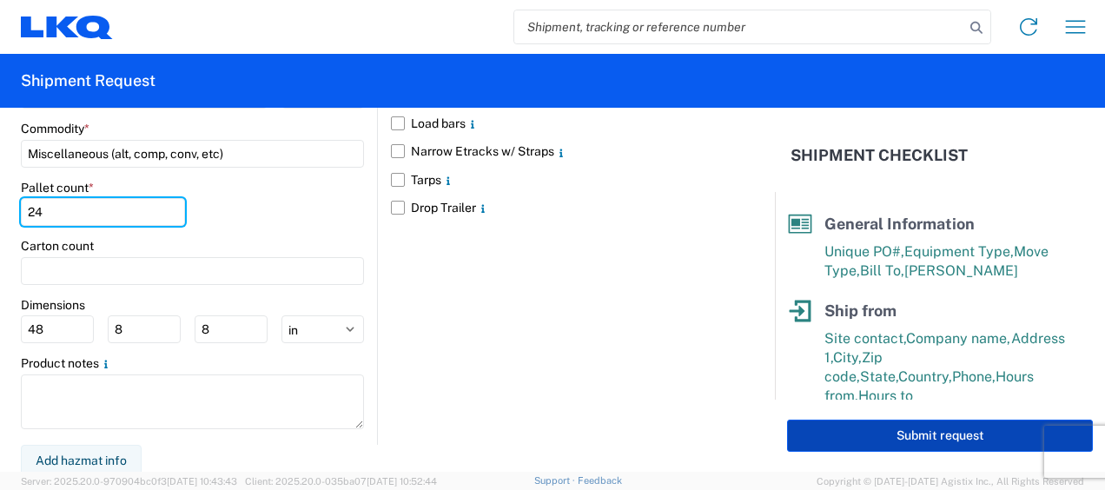
type input "24"
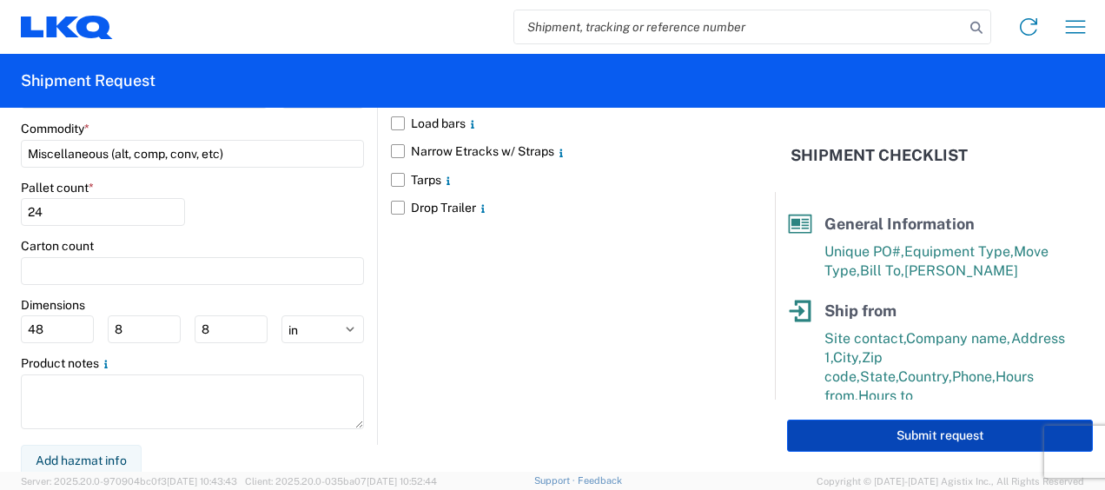
click at [936, 427] on button "Submit request" at bounding box center [940, 435] width 306 height 32
select select "US"
